Goal: Navigation & Orientation: Understand site structure

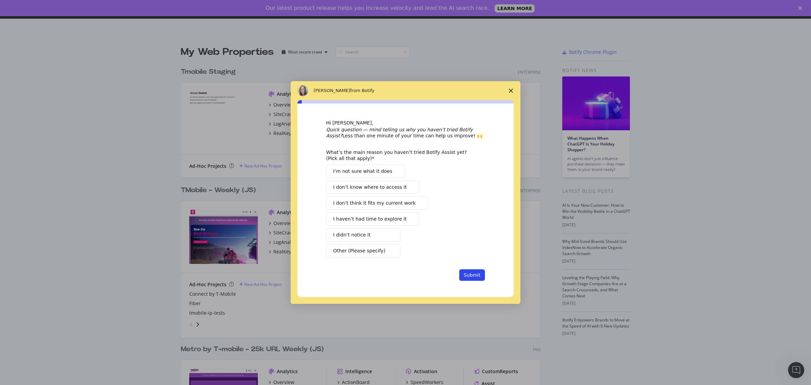
click at [510, 89] on polygon "Close survey" at bounding box center [511, 91] width 4 height 4
